Goal: Navigation & Orientation: Find specific page/section

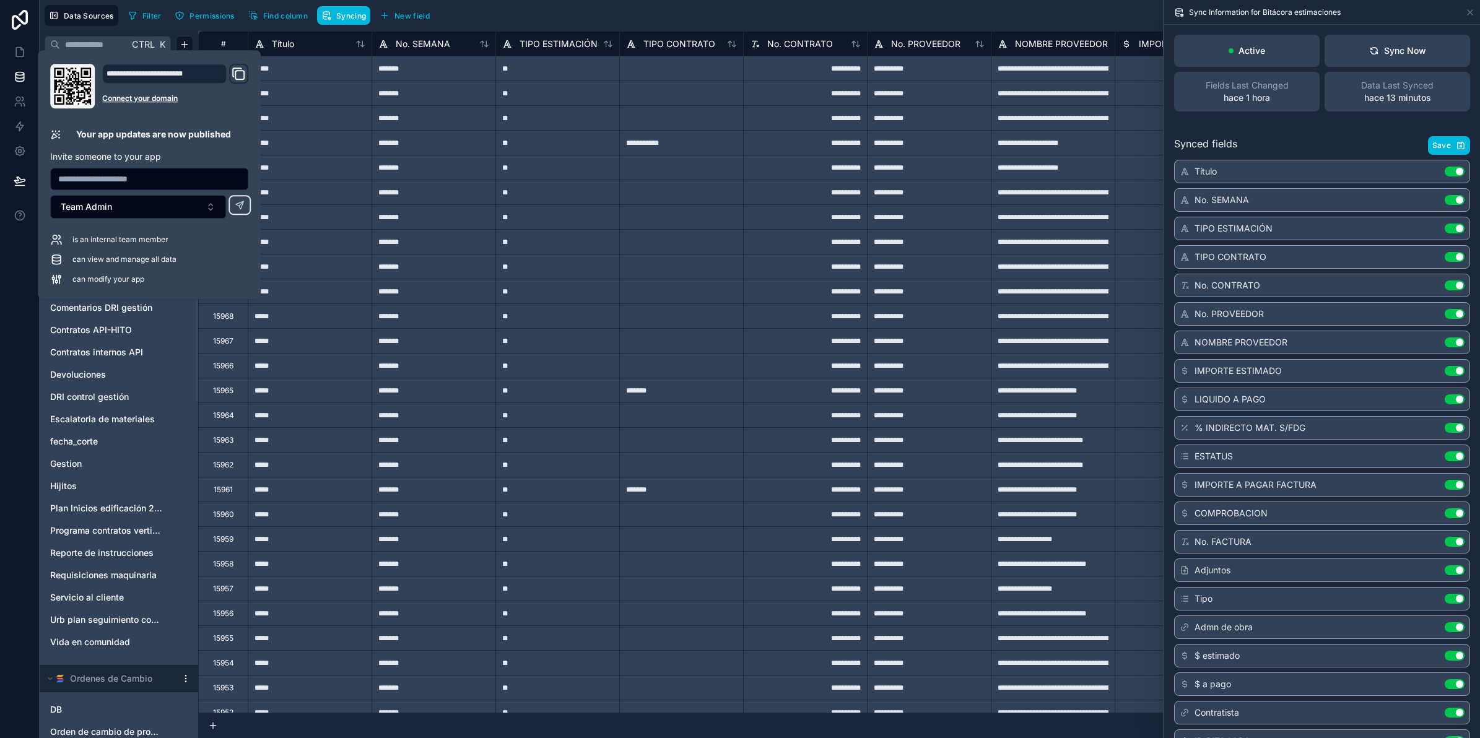
click at [601, 6] on div "Filter Permissions Find column Syncing New field Export Import New record" at bounding box center [799, 15] width 1352 height 21
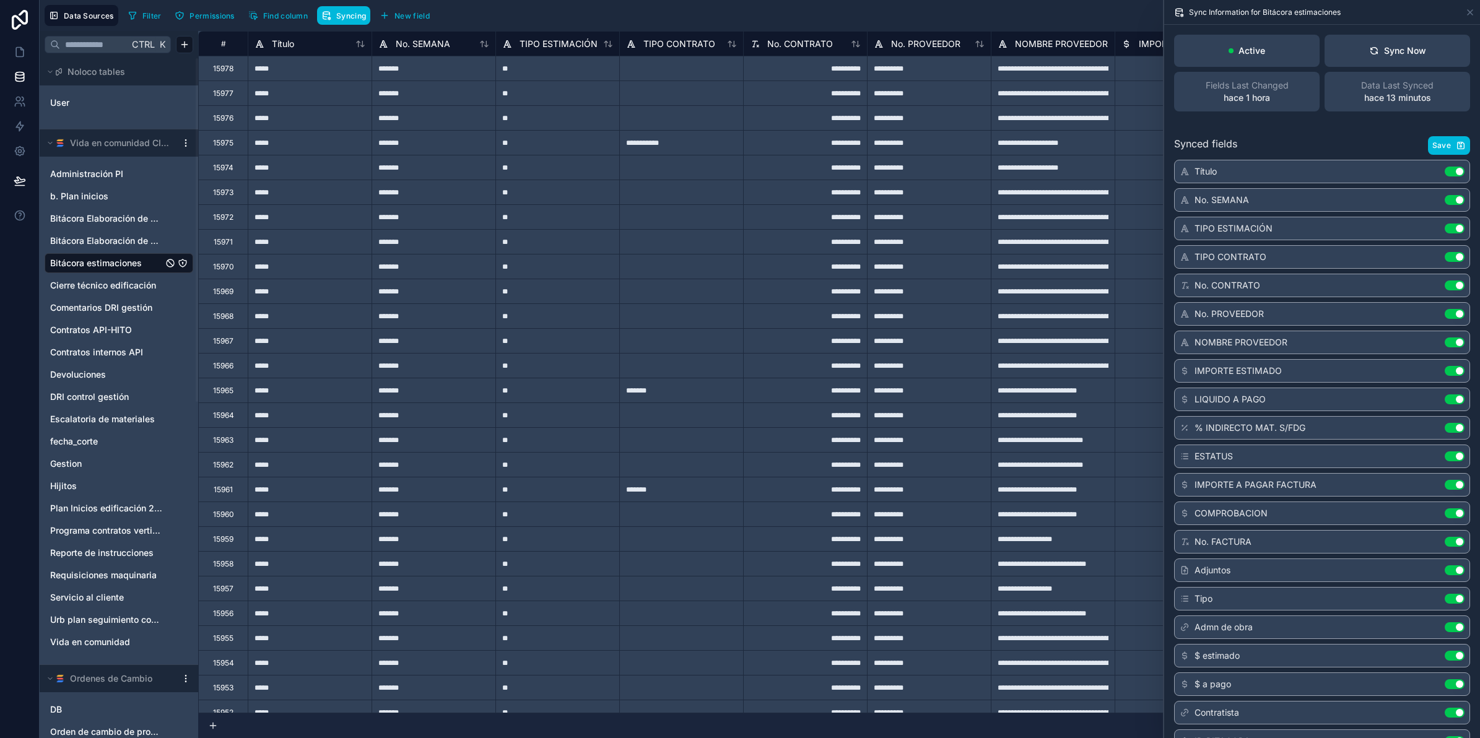
click at [1386, 137] on div "Synced fields Save" at bounding box center [1322, 145] width 296 height 19
click at [22, 50] on icon at bounding box center [21, 49] width 2 height 2
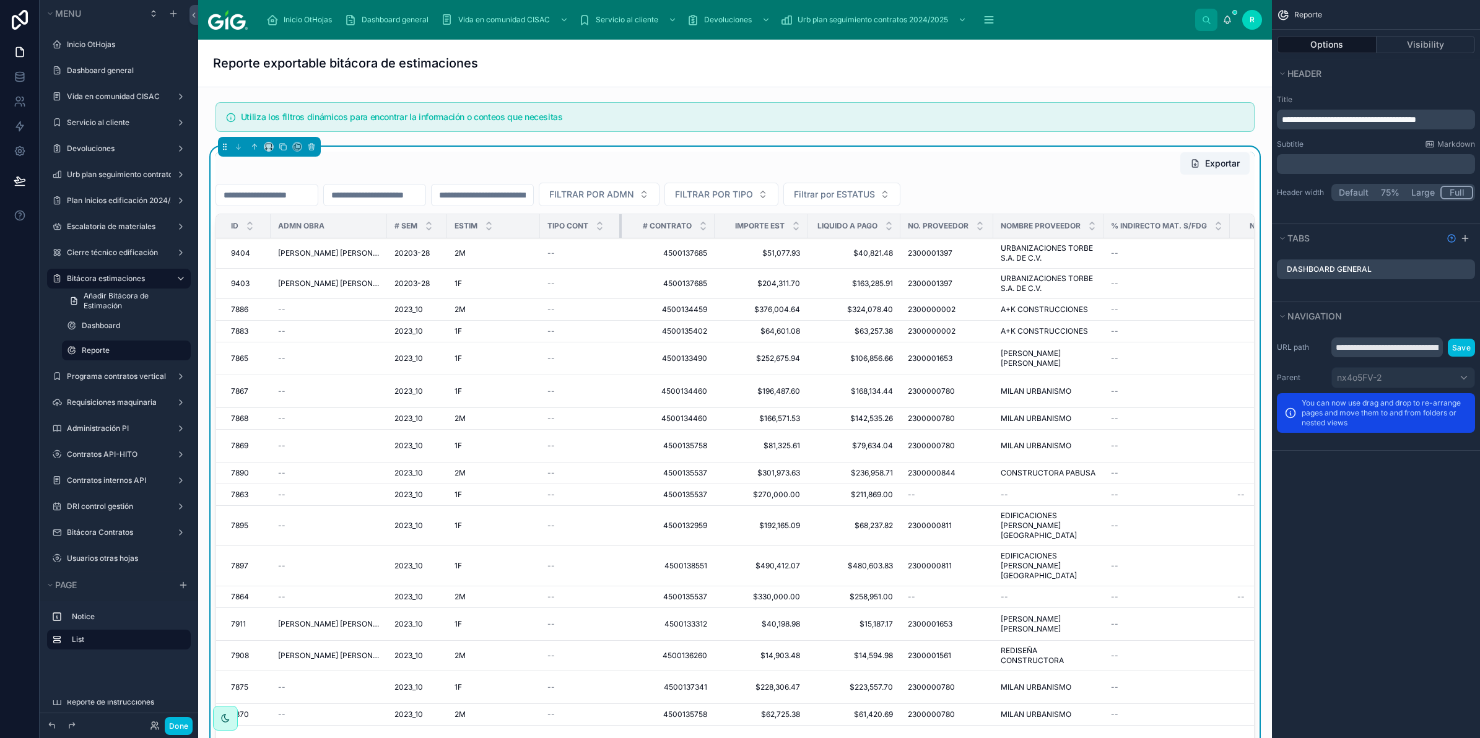
drag, startPoint x: 707, startPoint y: 222, endPoint x: 620, endPoint y: 224, distance: 87.4
click at [620, 224] on div at bounding box center [621, 226] width 5 height 24
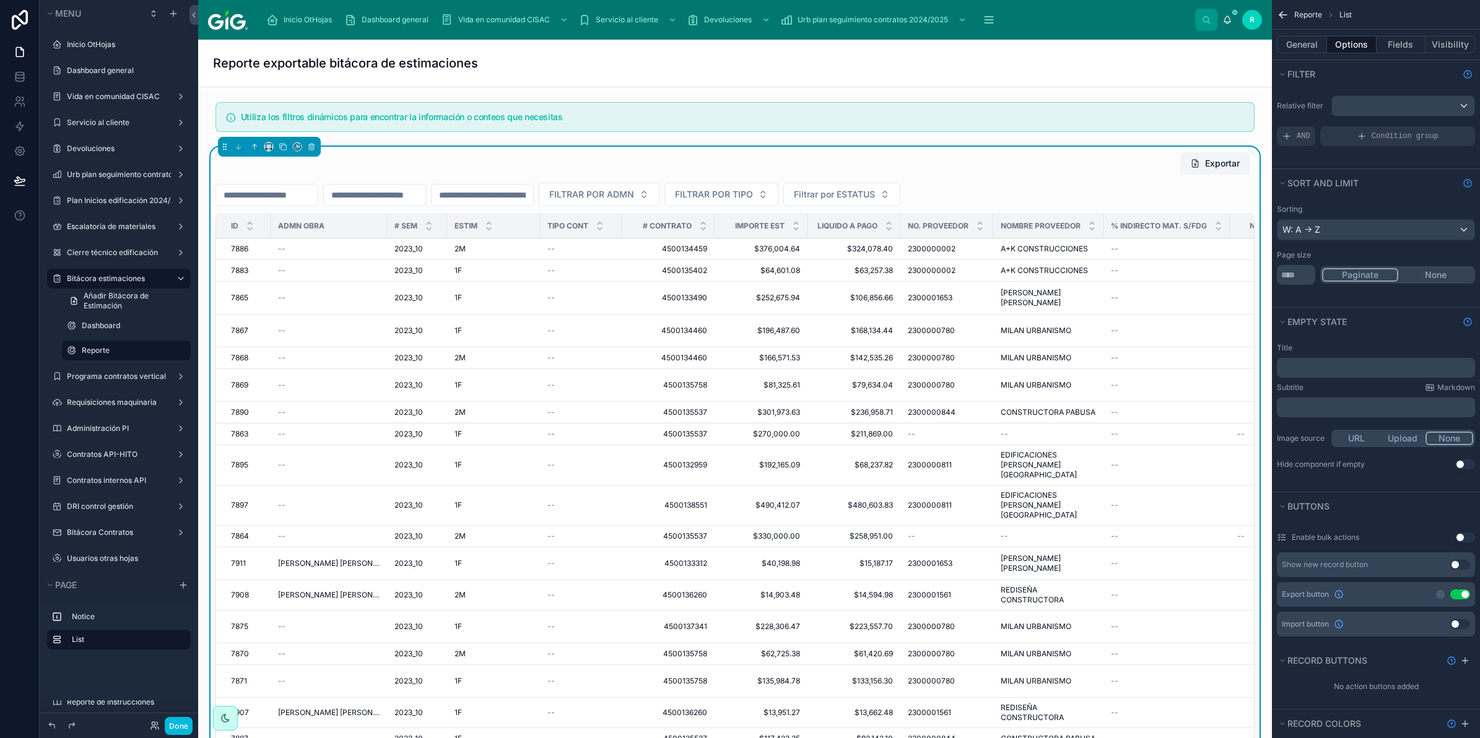
click at [853, 54] on div "Reporte exportable bitácora de estimaciones" at bounding box center [735, 62] width 1044 height 17
click at [118, 149] on label "Devoluciones" at bounding box center [116, 149] width 99 height 10
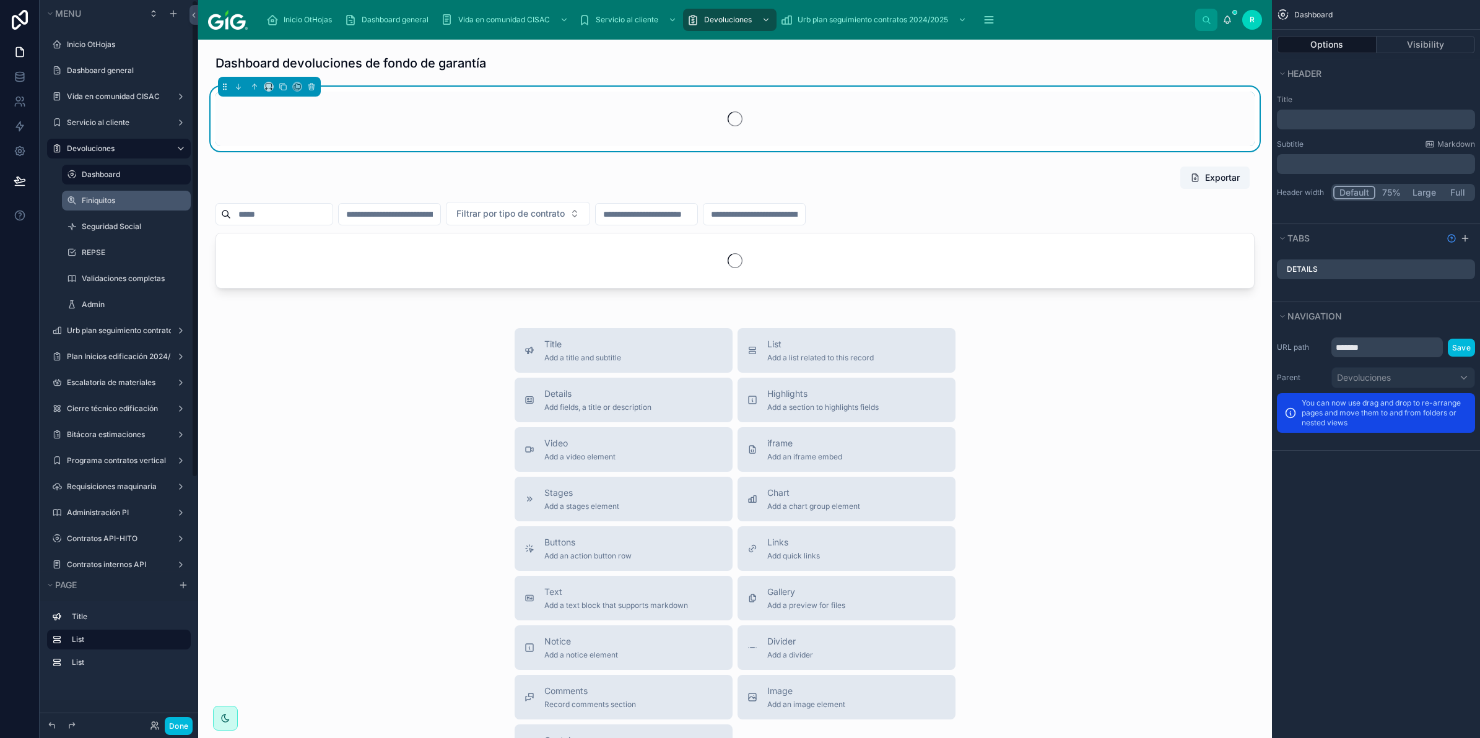
click at [118, 200] on label "Finiquitos" at bounding box center [133, 201] width 102 height 10
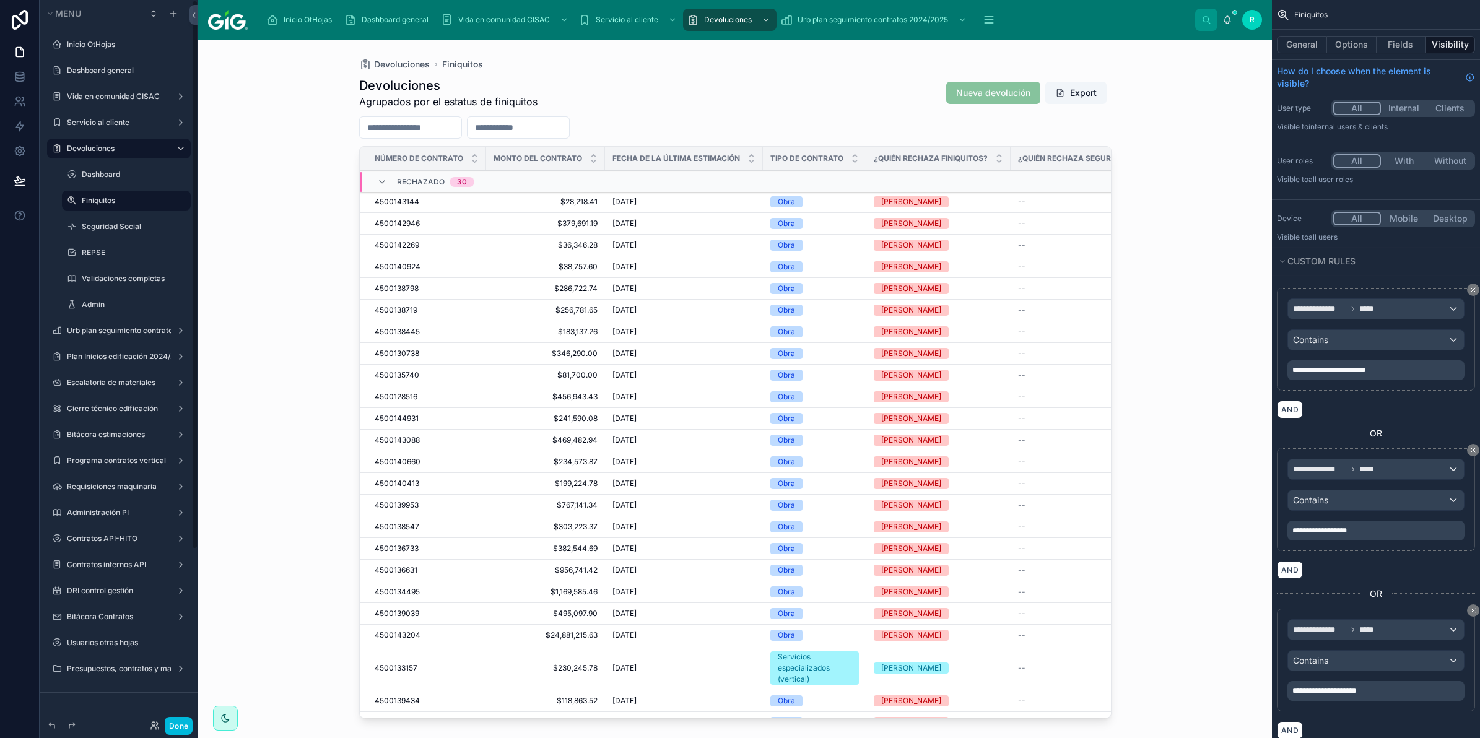
click at [310, 201] on div "Devoluciones Finiquitos Devoluciones Agrupados por el estatus de finiquitos Nue…" at bounding box center [735, 389] width 1074 height 699
click at [1352, 44] on button "Options" at bounding box center [1352, 44] width 50 height 17
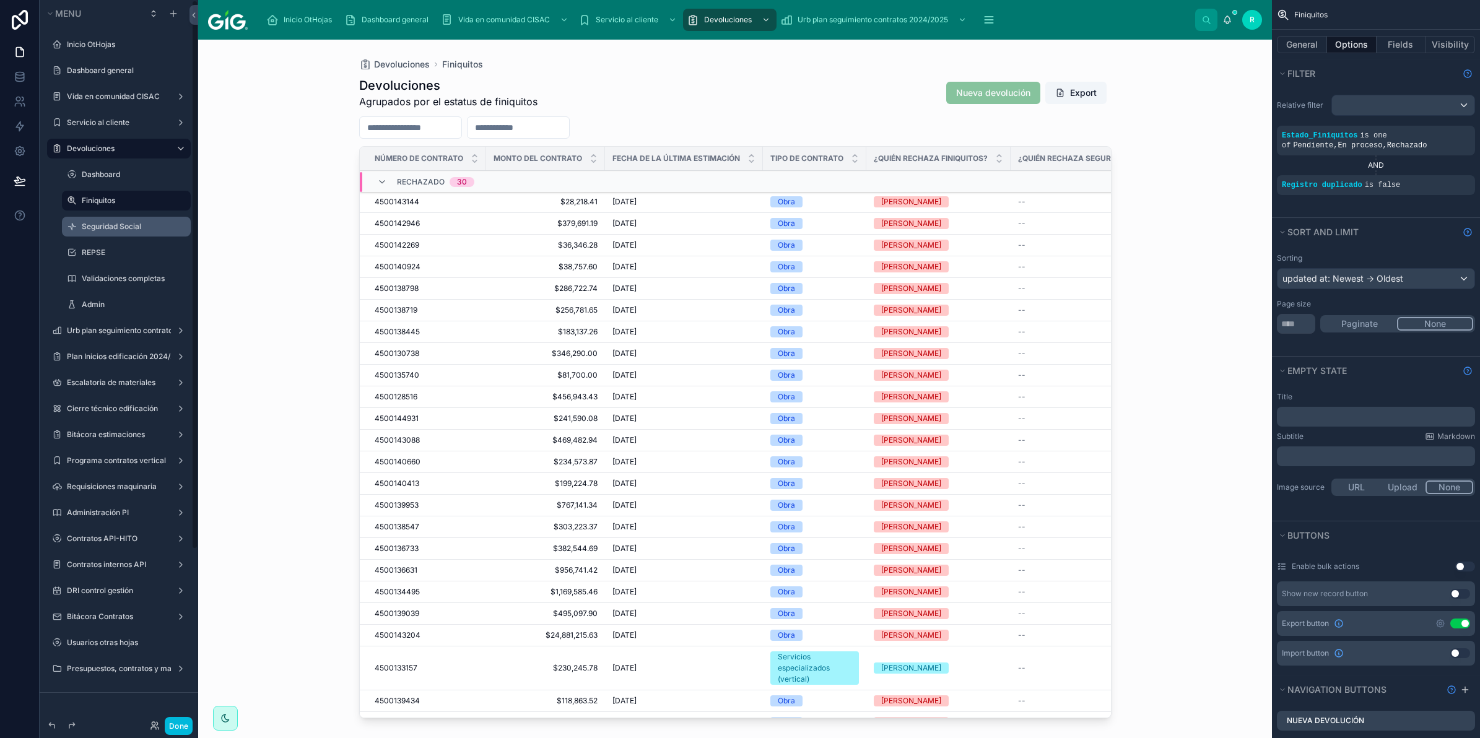
click at [125, 217] on div "Seguridad Social" at bounding box center [126, 227] width 124 height 20
click at [122, 225] on label "Seguridad Social" at bounding box center [133, 227] width 102 height 10
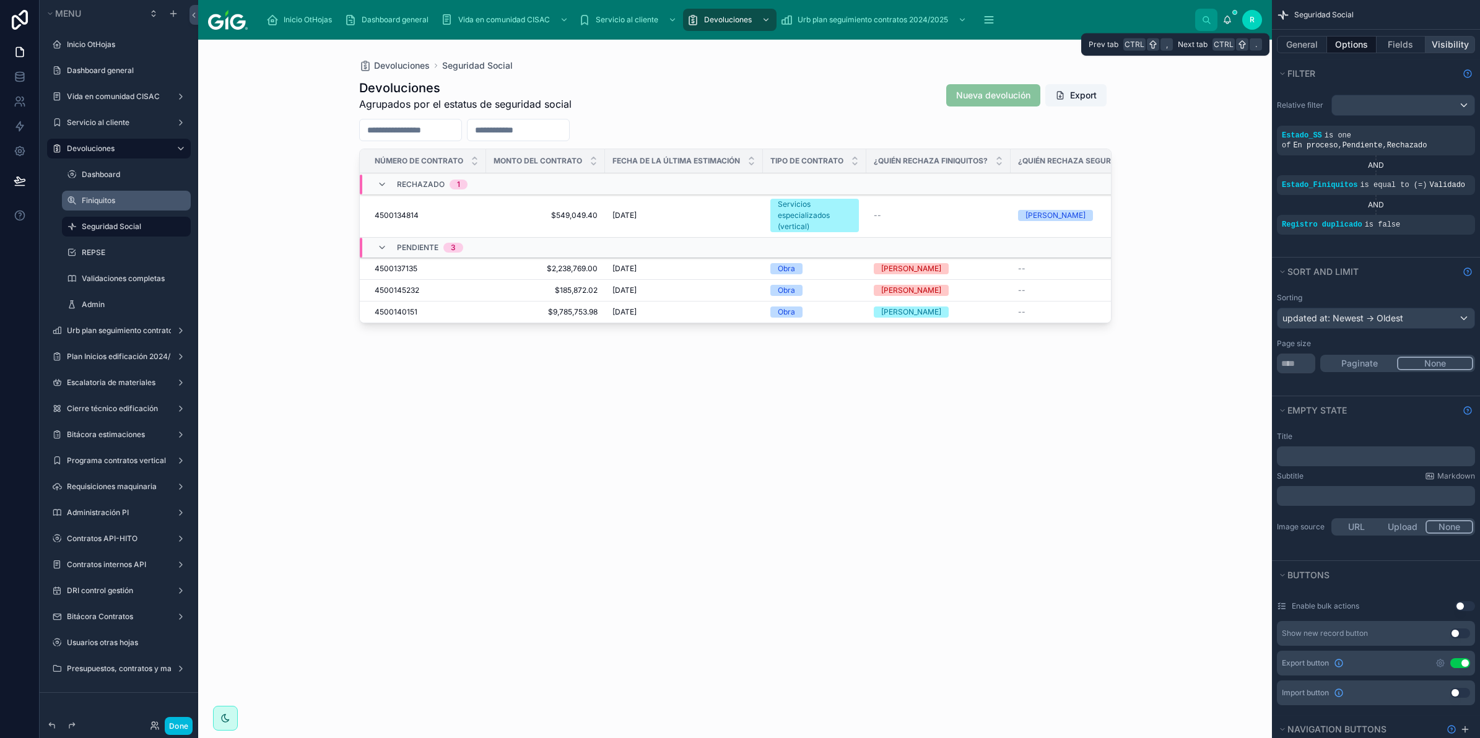
click at [1467, 41] on button "Visibility" at bounding box center [1451, 44] width 50 height 17
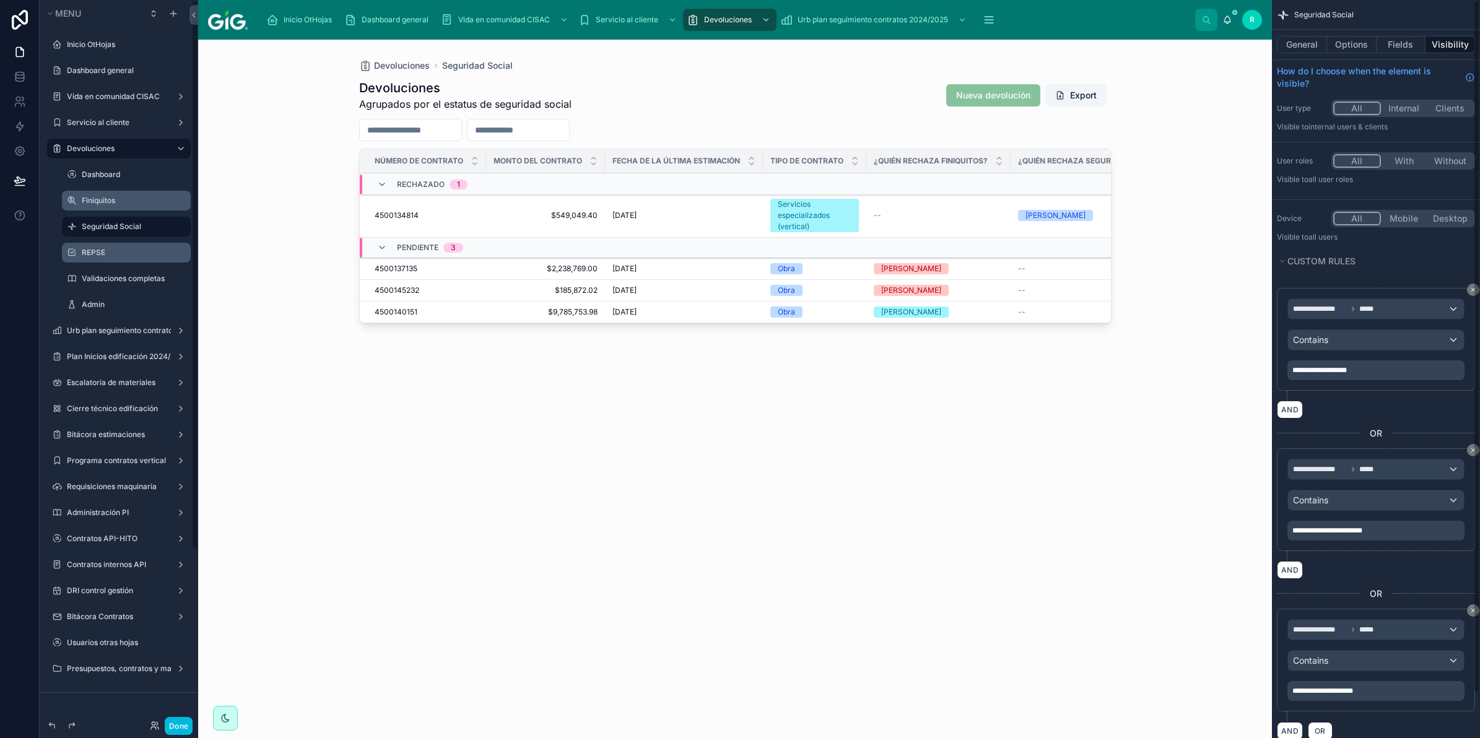
click at [104, 251] on label "REPSE" at bounding box center [133, 253] width 102 height 10
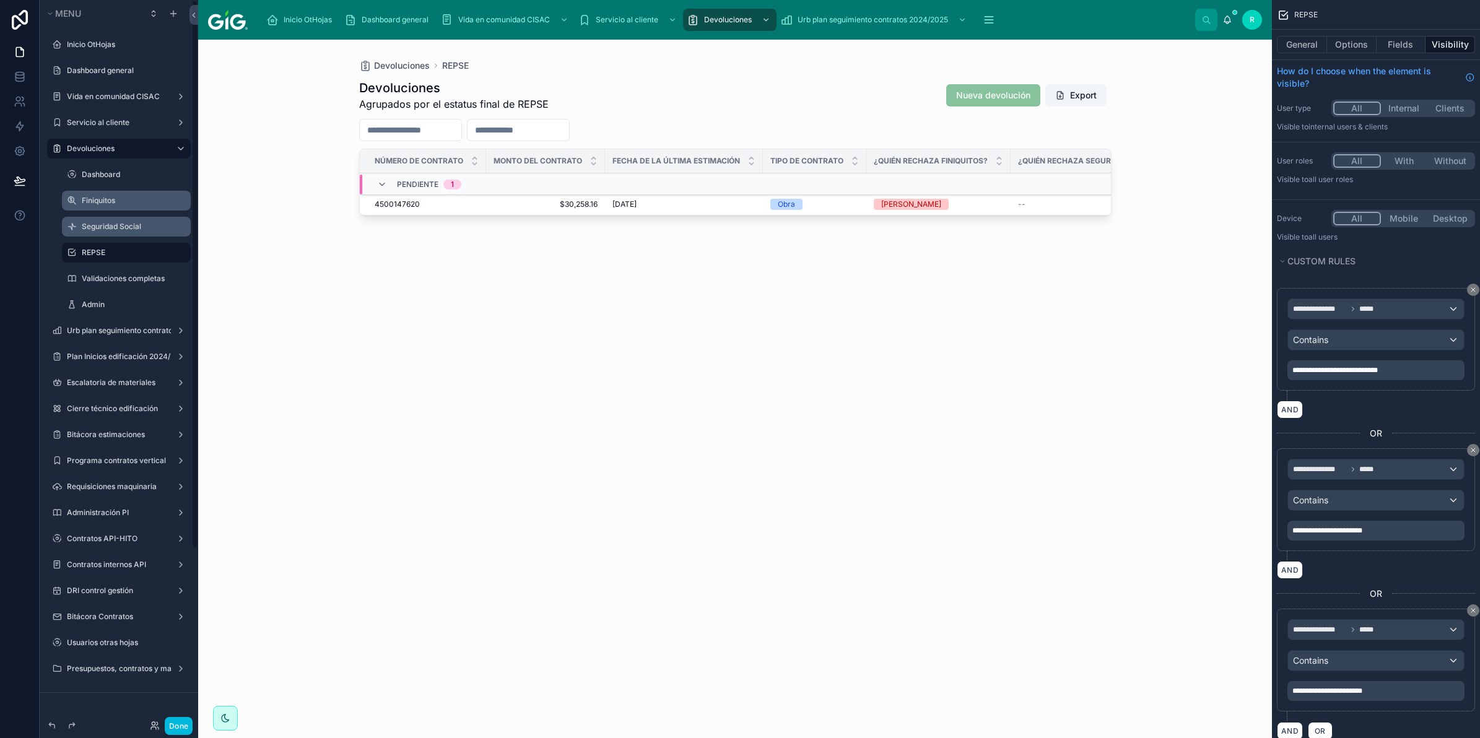
click at [829, 416] on div at bounding box center [735, 382] width 792 height 684
click at [1361, 47] on button "Options" at bounding box center [1352, 44] width 50 height 17
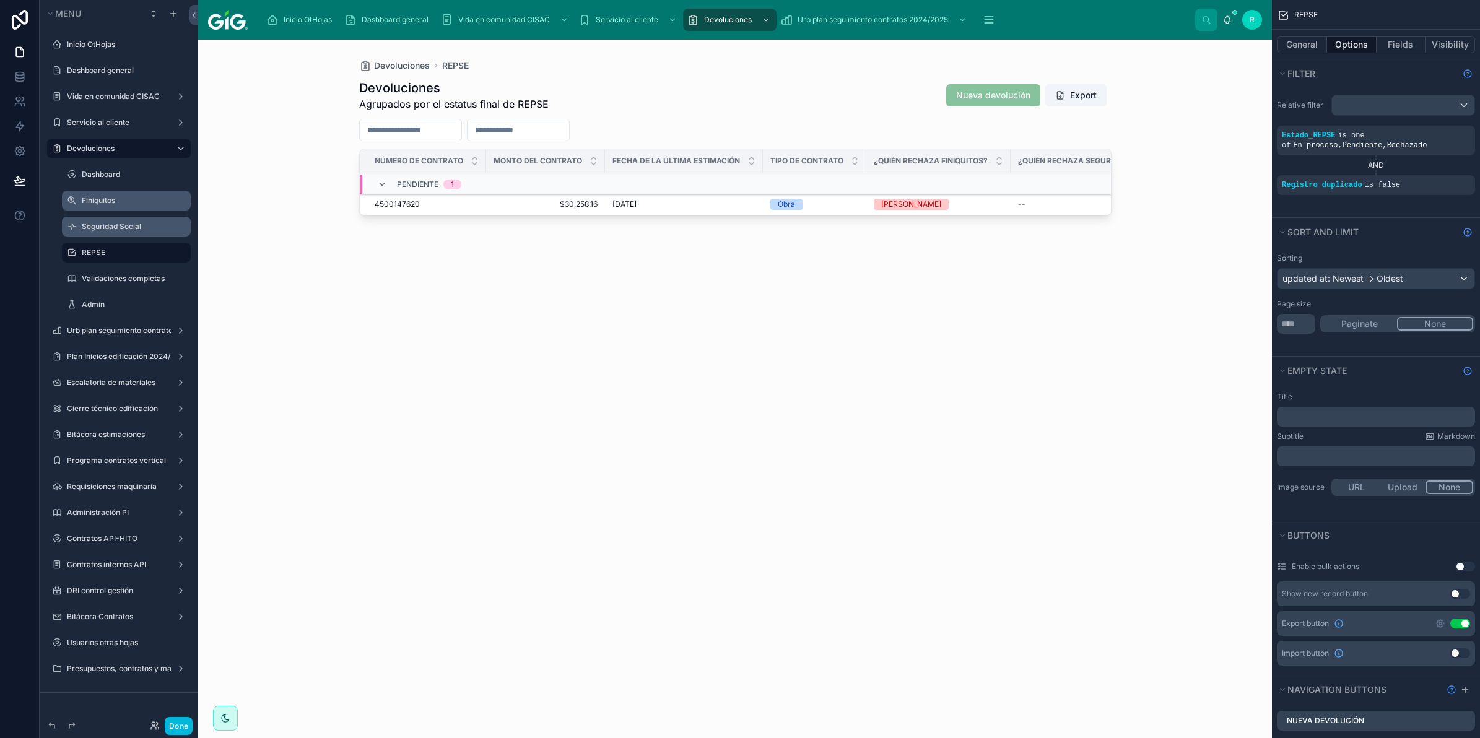
click at [790, 508] on div "Devoluciones Agrupados por el estatus final de REPSE Nueva devolución Export Nú…" at bounding box center [735, 398] width 752 height 652
drag, startPoint x: 387, startPoint y: 474, endPoint x: 277, endPoint y: 310, distance: 198.2
click at [388, 476] on div "Devoluciones Agrupados por el estatus final de REPSE Nueva devolución Export Nú…" at bounding box center [735, 398] width 752 height 652
click at [19, 116] on link at bounding box center [19, 126] width 39 height 25
